Goal: Navigation & Orientation: Find specific page/section

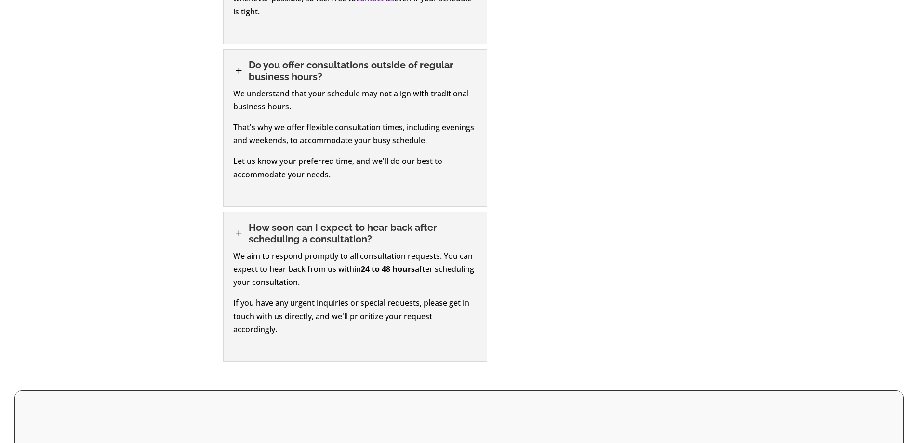
scroll to position [1772, 0]
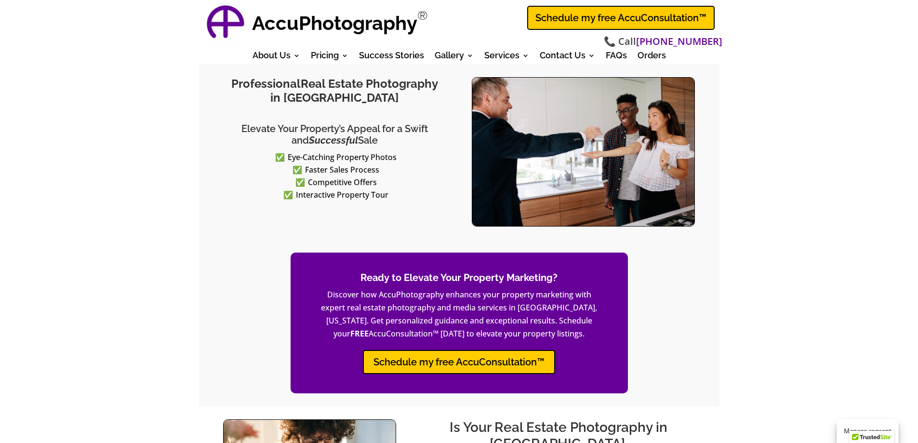
click at [241, 26] on img at bounding box center [225, 23] width 43 height 43
drag, startPoint x: 822, startPoint y: 110, endPoint x: 795, endPoint y: 98, distance: 29.8
